Goal: Task Accomplishment & Management: Use online tool/utility

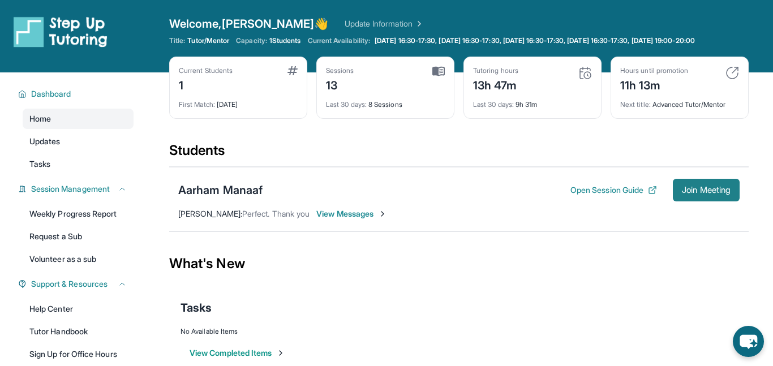
click at [712, 193] on span "Join Meeting" at bounding box center [706, 190] width 49 height 7
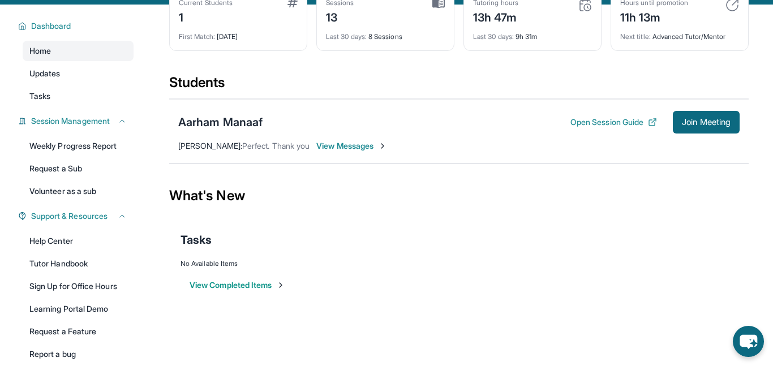
scroll to position [123, 0]
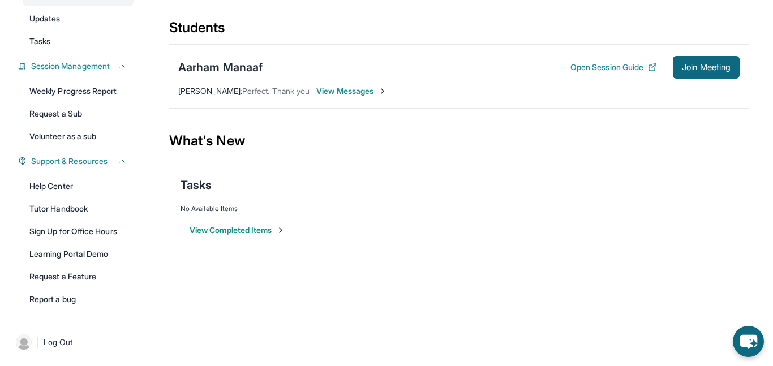
click at [257, 226] on button "View Completed Items" at bounding box center [237, 230] width 96 height 11
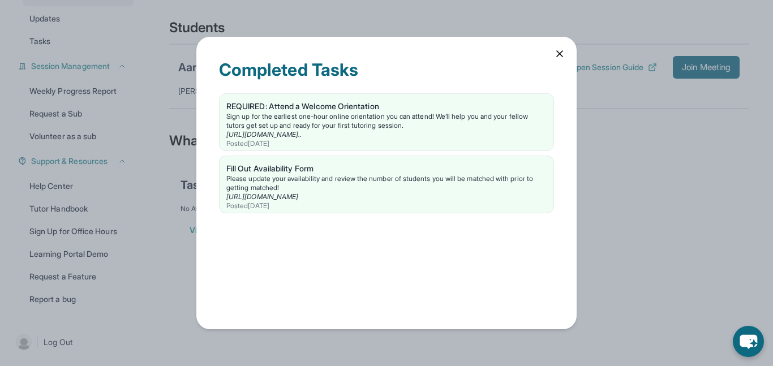
click at [554, 57] on icon at bounding box center [559, 53] width 11 height 11
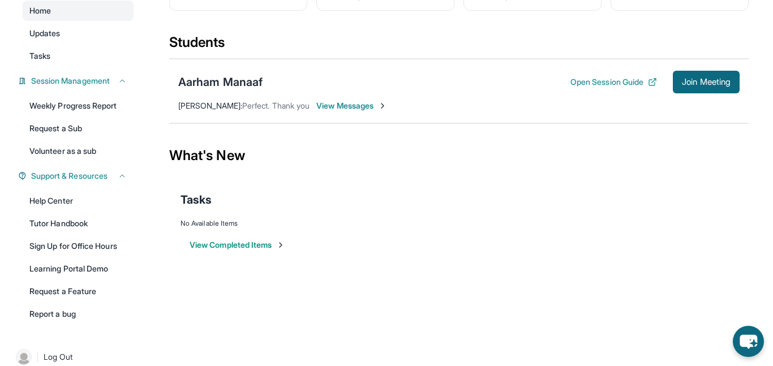
scroll to position [0, 0]
